Goal: Navigation & Orientation: Find specific page/section

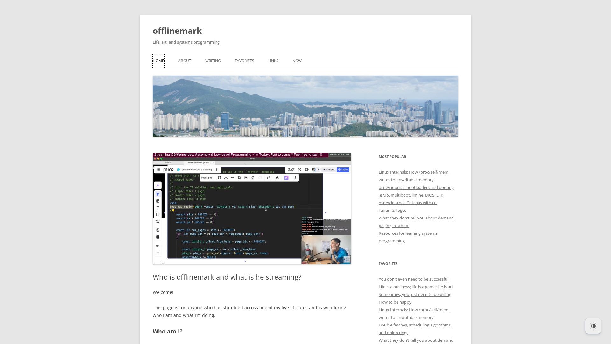
click at [156, 65] on link "Home" at bounding box center [158, 61] width 11 height 14
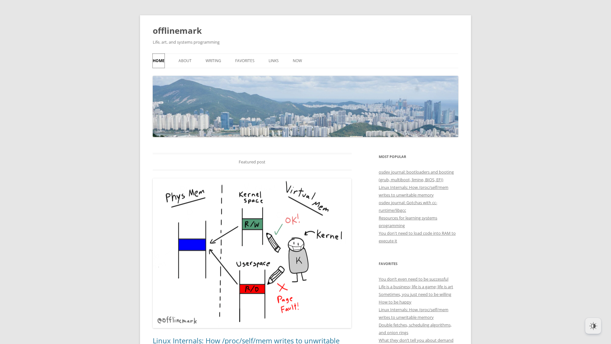
click at [163, 62] on link "Home" at bounding box center [159, 61] width 12 height 14
click at [215, 60] on link "Writing" at bounding box center [214, 61] width 16 height 14
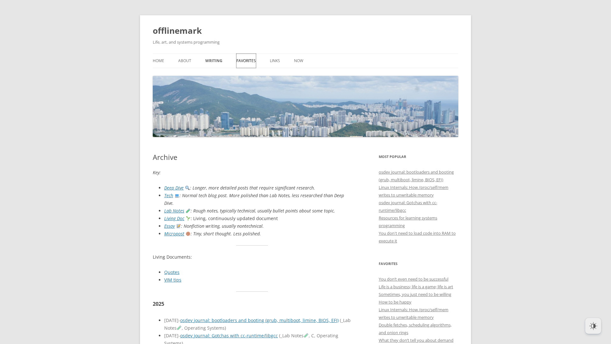
click at [251, 61] on link "Favorites" at bounding box center [246, 61] width 19 height 14
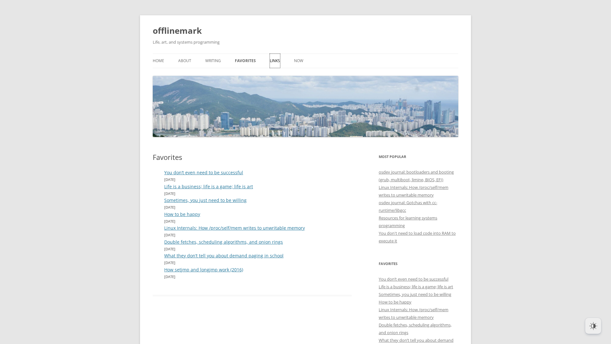
click at [272, 60] on link "Links" at bounding box center [275, 61] width 10 height 14
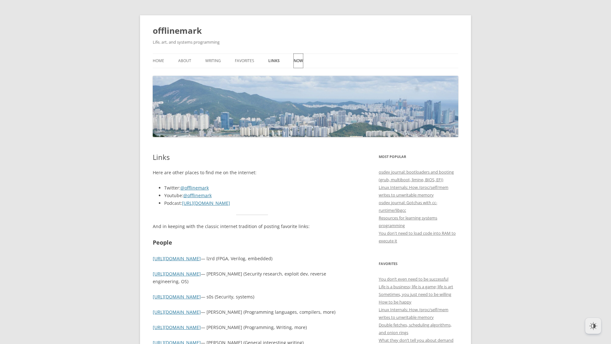
click at [299, 58] on link "Now" at bounding box center [298, 61] width 9 height 14
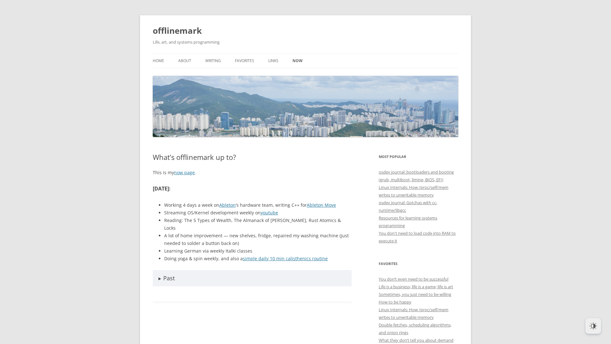
click at [225, 274] on summary "Past" at bounding box center [252, 278] width 199 height 16
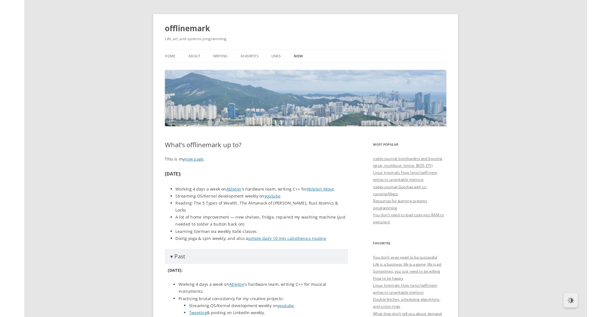
scroll to position [84, 0]
